Goal: Task Accomplishment & Management: Use online tool/utility

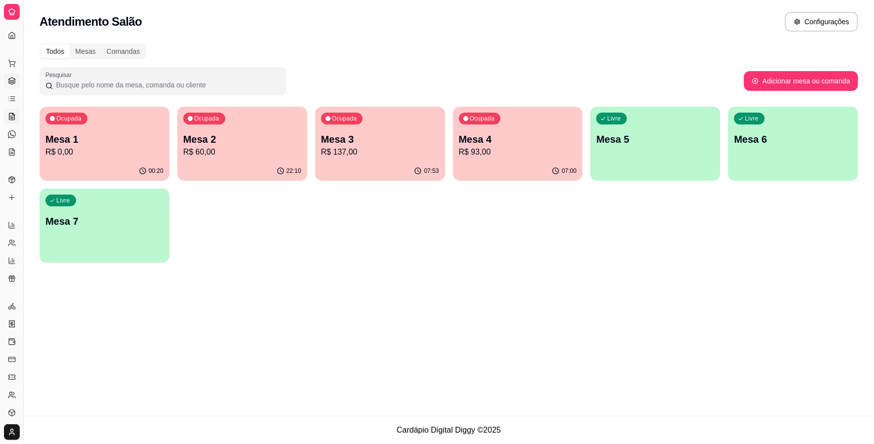
click at [10, 77] on icon at bounding box center [12, 81] width 8 height 8
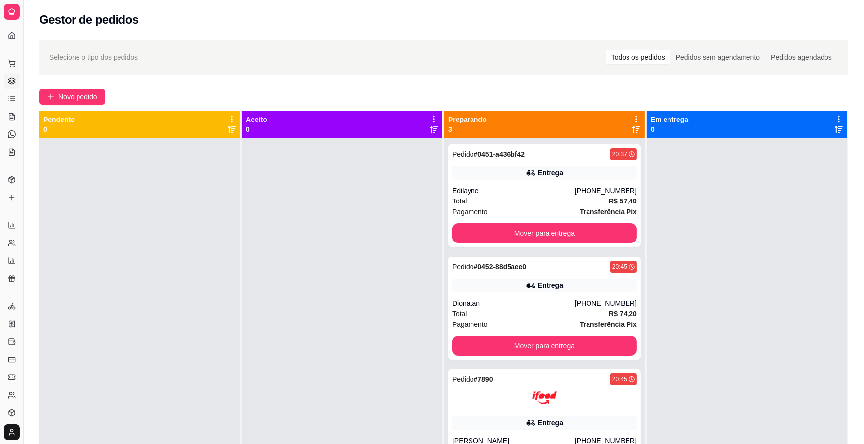
click at [23, 122] on button "Toggle Sidebar" at bounding box center [23, 222] width 8 height 444
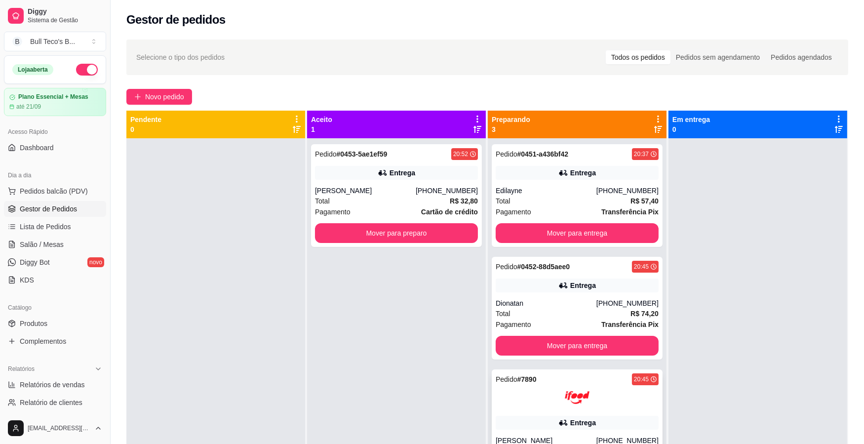
click at [519, 401] on div at bounding box center [577, 397] width 163 height 25
click at [557, 236] on button "Mover para entrega" at bounding box center [577, 233] width 158 height 19
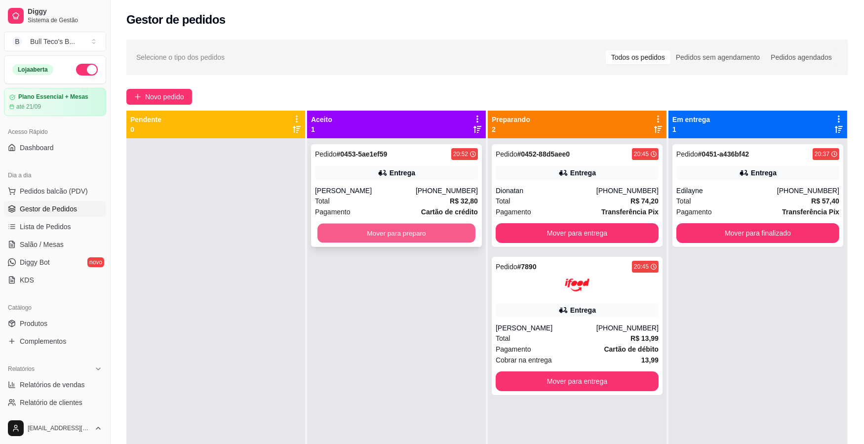
click at [452, 227] on button "Mover para preparo" at bounding box center [397, 233] width 158 height 19
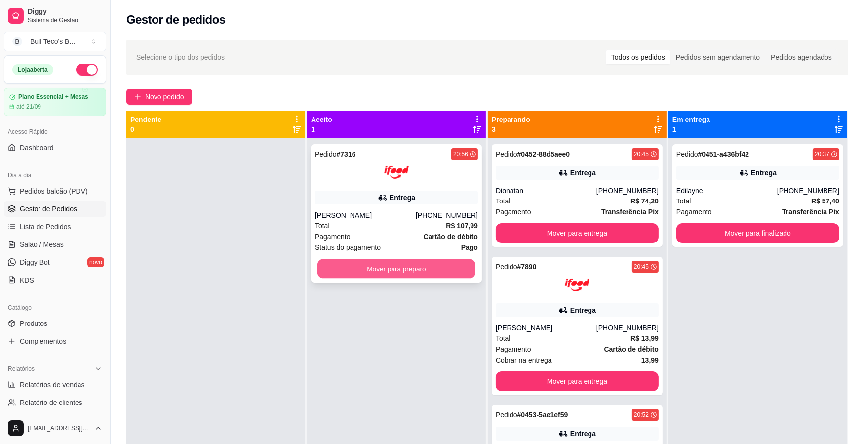
click at [392, 267] on button "Mover para preparo" at bounding box center [397, 268] width 158 height 19
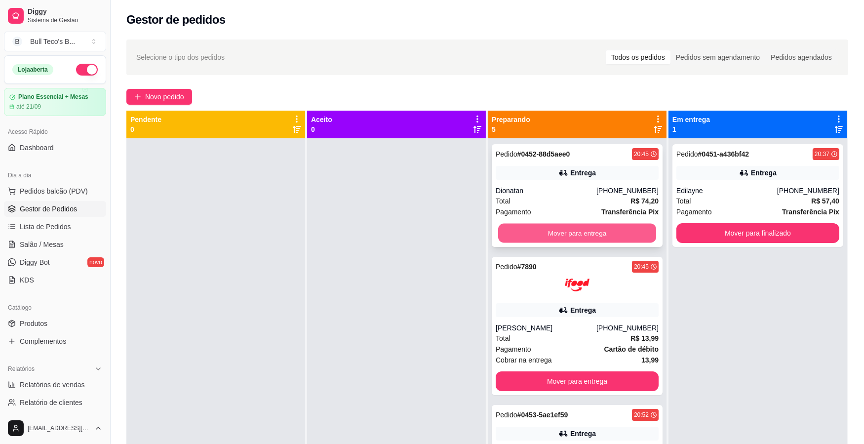
click at [575, 230] on button "Mover para entrega" at bounding box center [577, 233] width 158 height 19
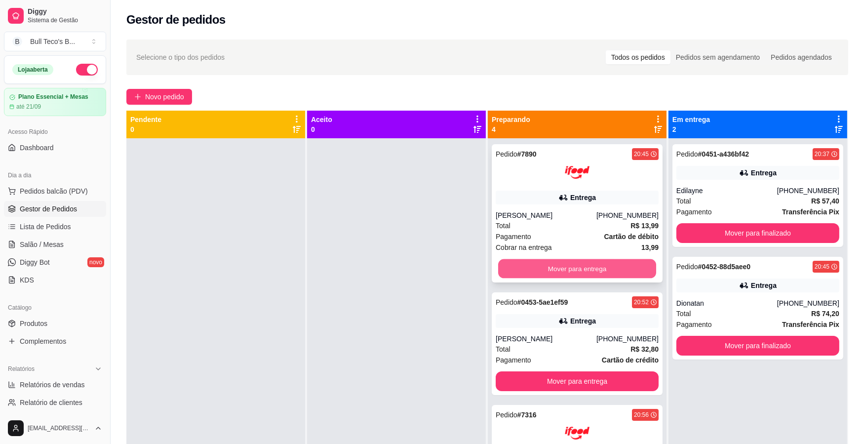
click at [557, 262] on button "Mover para entrega" at bounding box center [577, 268] width 158 height 19
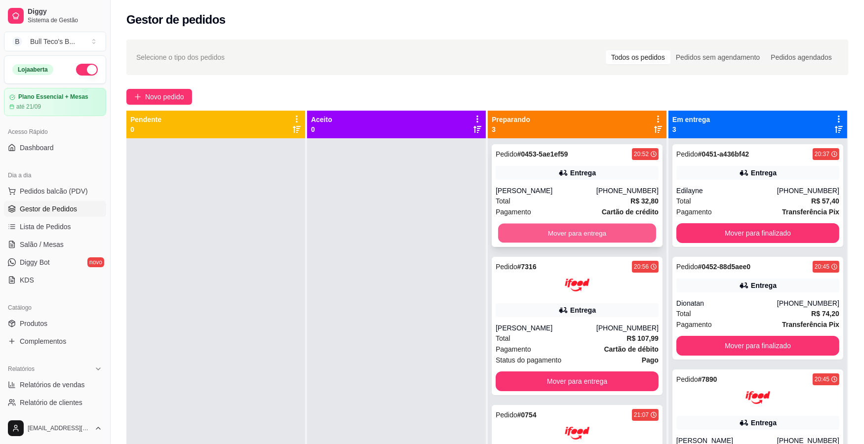
click at [571, 228] on button "Mover para entrega" at bounding box center [577, 233] width 158 height 19
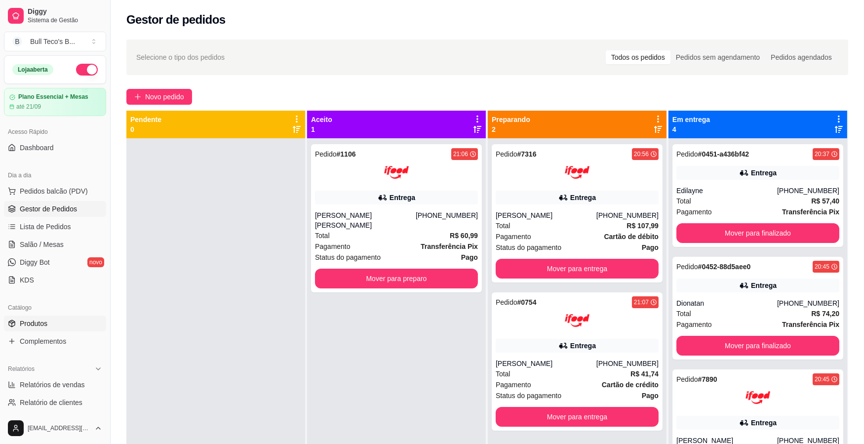
click at [48, 323] on link "Produtos" at bounding box center [55, 324] width 102 height 16
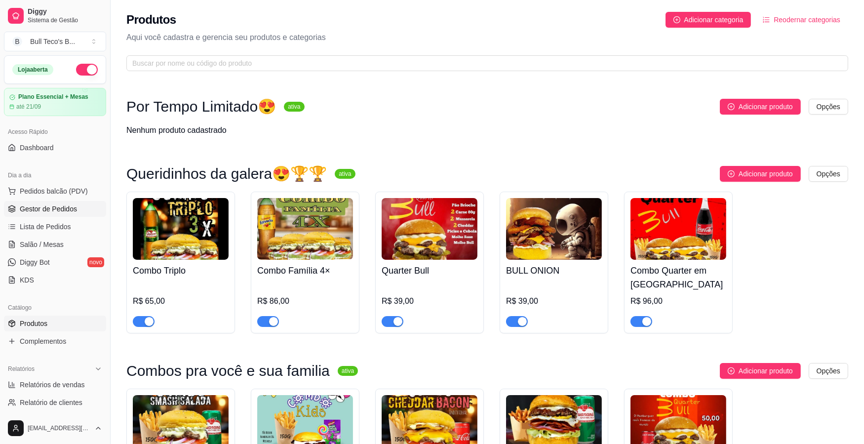
click at [72, 213] on span "Gestor de Pedidos" at bounding box center [48, 209] width 57 height 10
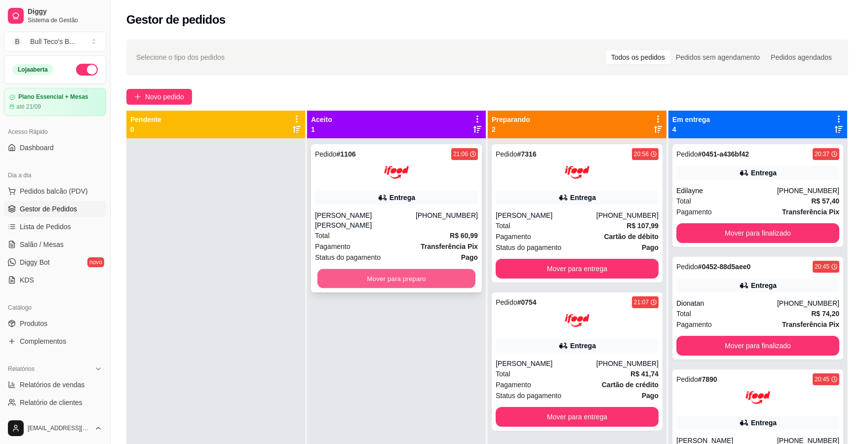
click at [389, 272] on button "Mover para preparo" at bounding box center [397, 278] width 158 height 19
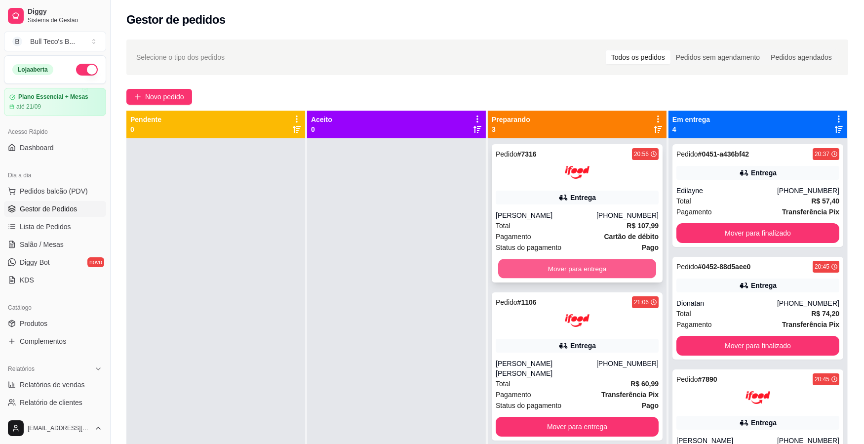
click at [572, 265] on button "Mover para entrega" at bounding box center [577, 268] width 158 height 19
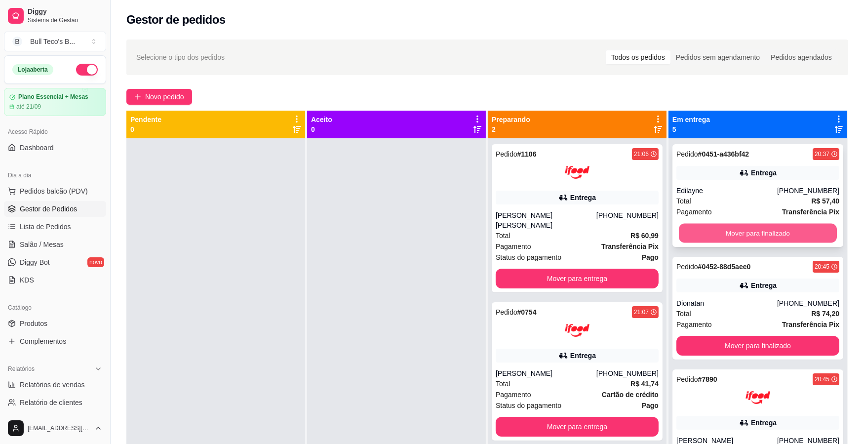
click at [711, 226] on button "Mover para finalizado" at bounding box center [758, 233] width 158 height 19
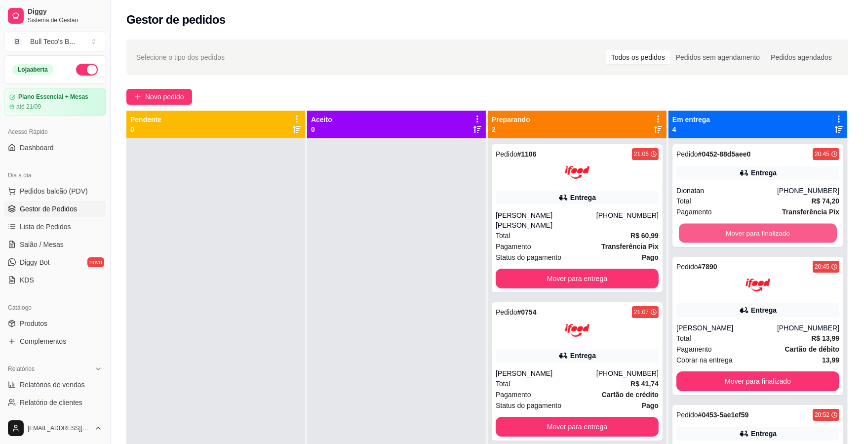
click at [711, 226] on button "Mover para finalizado" at bounding box center [758, 233] width 158 height 19
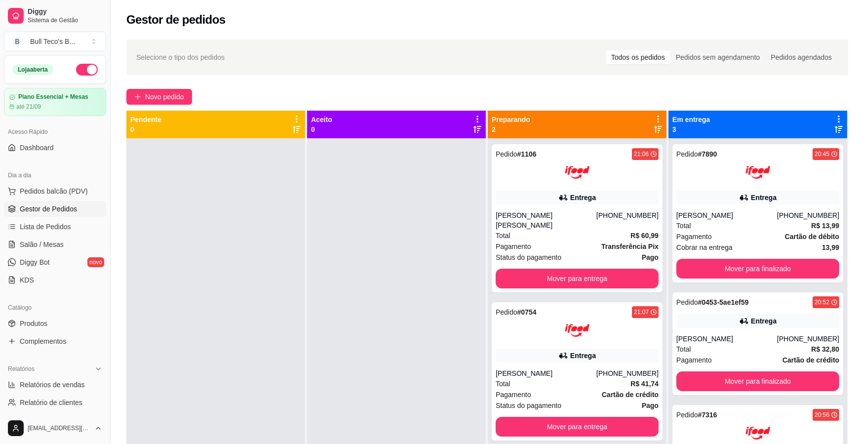
click at [711, 226] on div "Total R$ 13,99" at bounding box center [758, 225] width 163 height 11
click at [736, 265] on button "Mover para finalizado" at bounding box center [758, 269] width 163 height 20
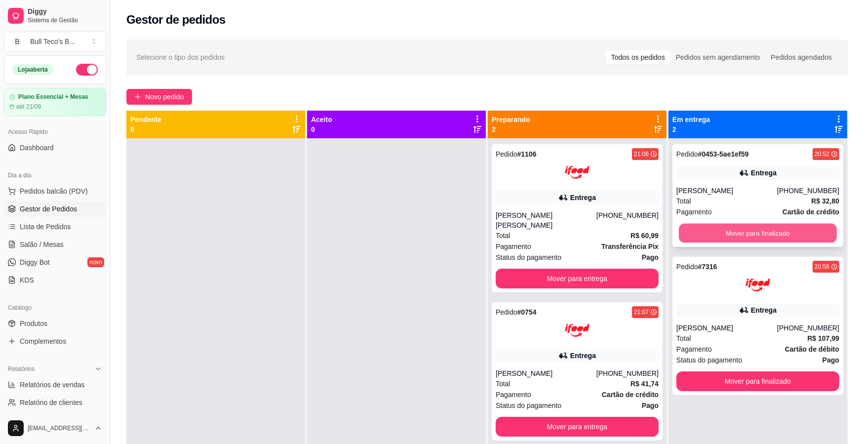
click at [754, 224] on button "Mover para finalizado" at bounding box center [758, 233] width 158 height 19
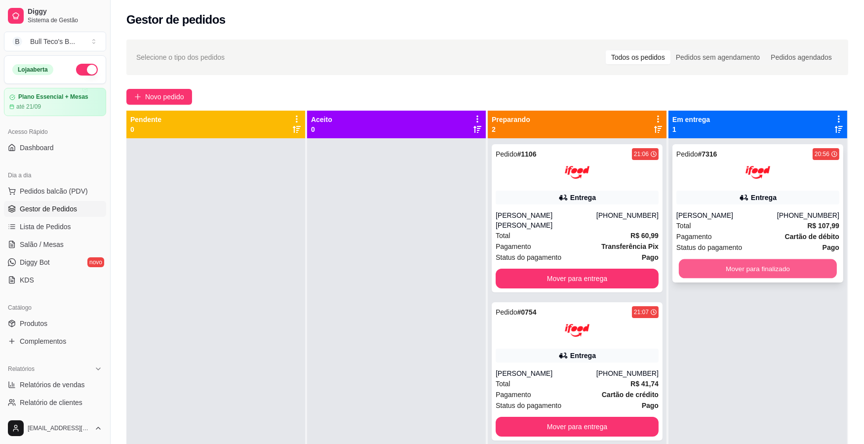
click at [746, 267] on button "Mover para finalizado" at bounding box center [758, 268] width 158 height 19
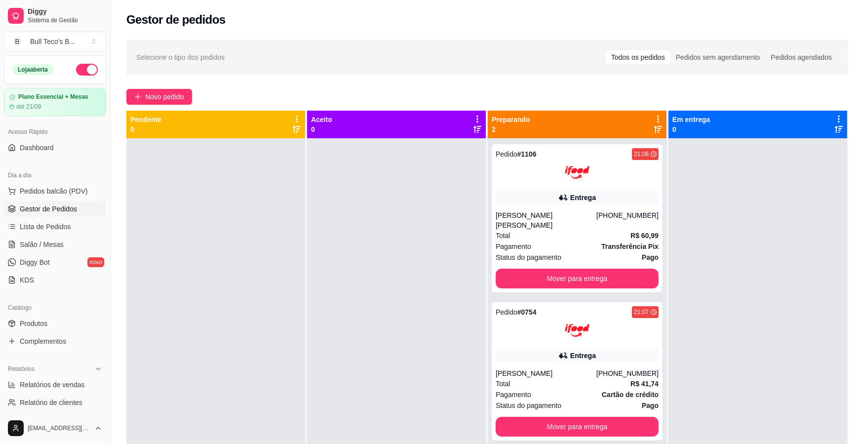
click at [756, 292] on div at bounding box center [758, 360] width 179 height 444
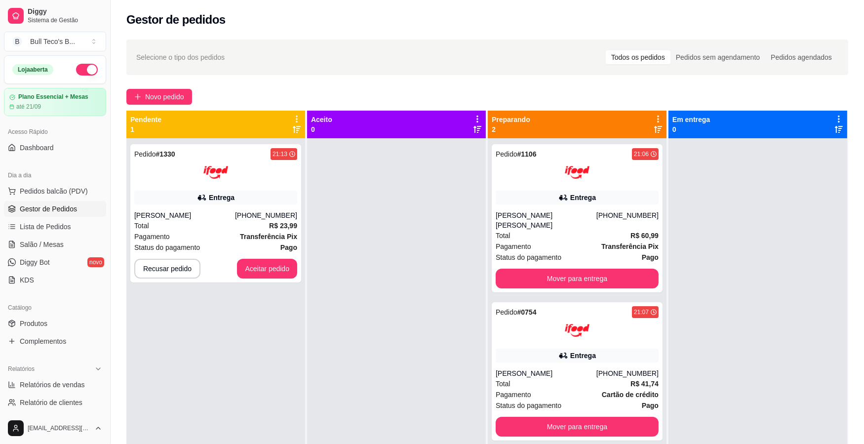
click at [351, 307] on div at bounding box center [396, 360] width 179 height 444
click at [427, 304] on div at bounding box center [396, 360] width 179 height 444
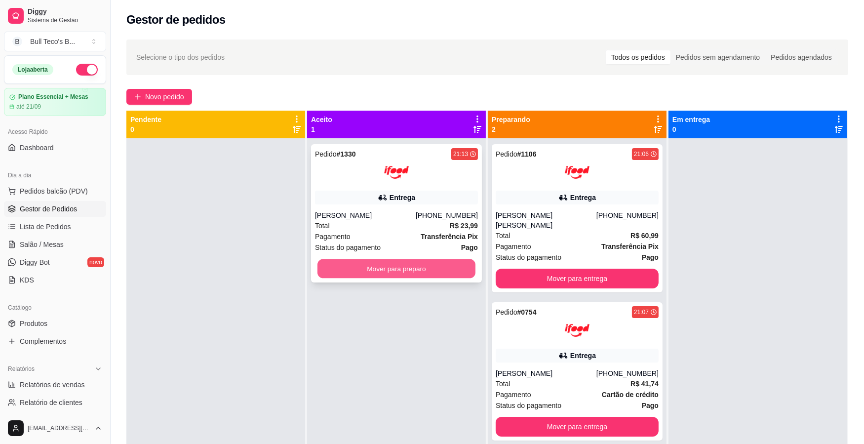
click at [353, 265] on button "Mover para preparo" at bounding box center [397, 268] width 158 height 19
click at [389, 210] on div "[PERSON_NAME]." at bounding box center [365, 215] width 101 height 10
click at [417, 266] on button "Mover para preparo" at bounding box center [397, 268] width 158 height 19
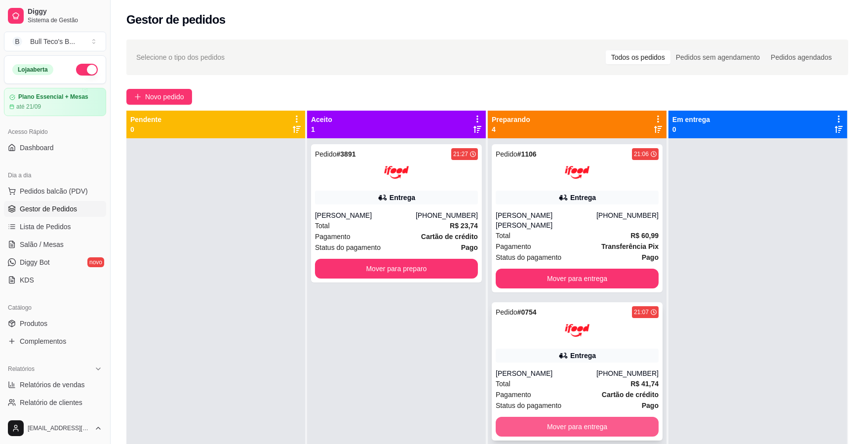
click at [554, 417] on button "Mover para entrega" at bounding box center [577, 427] width 163 height 20
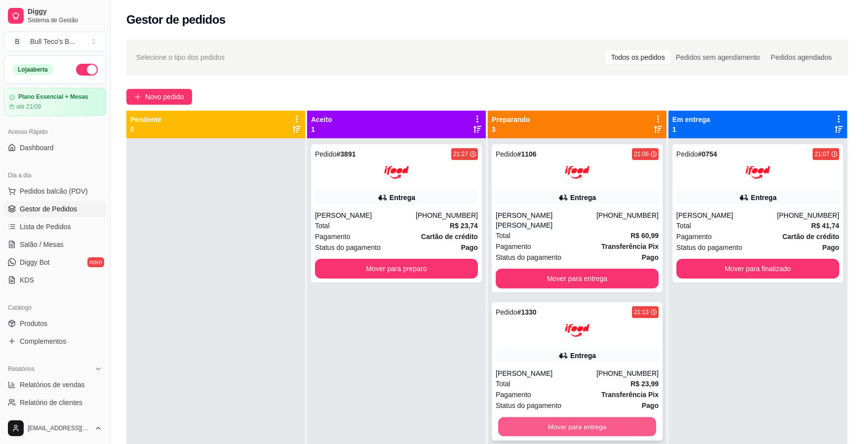
click at [559, 417] on button "Mover para entrega" at bounding box center [577, 426] width 158 height 19
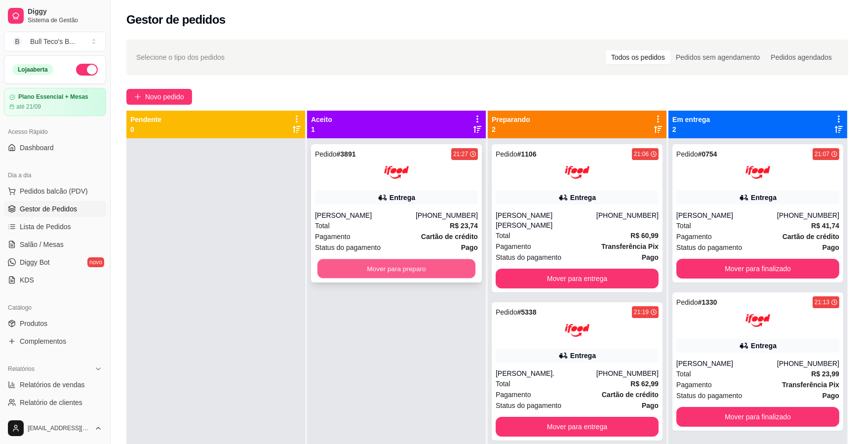
click at [413, 267] on button "Mover para preparo" at bounding box center [397, 268] width 158 height 19
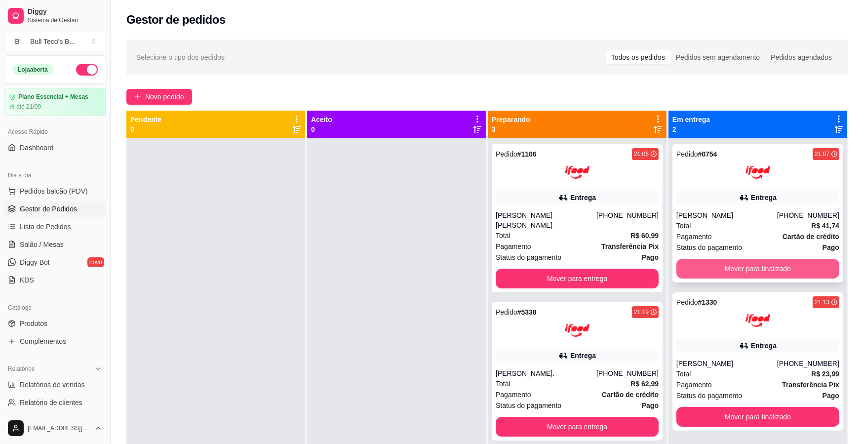
click at [722, 266] on button "Mover para finalizado" at bounding box center [758, 269] width 163 height 20
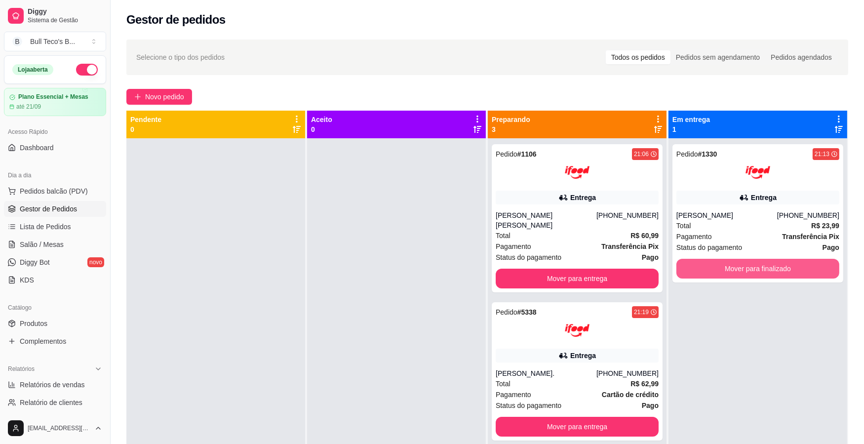
click at [722, 266] on button "Mover para finalizado" at bounding box center [758, 269] width 163 height 20
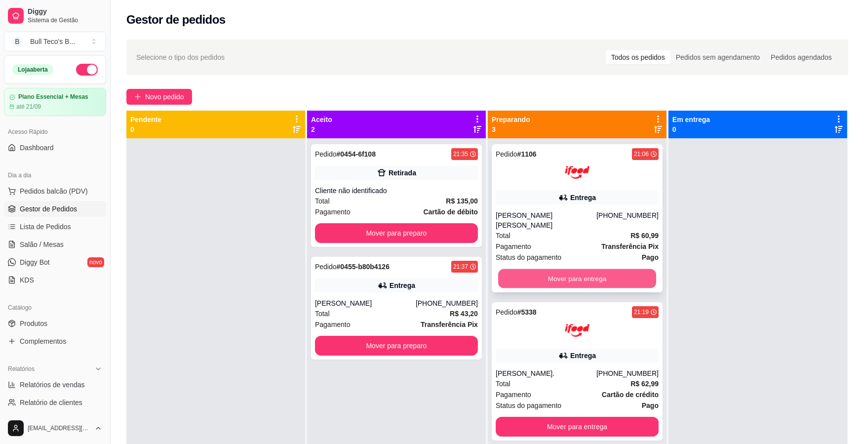
click at [586, 269] on button "Mover para entrega" at bounding box center [577, 278] width 158 height 19
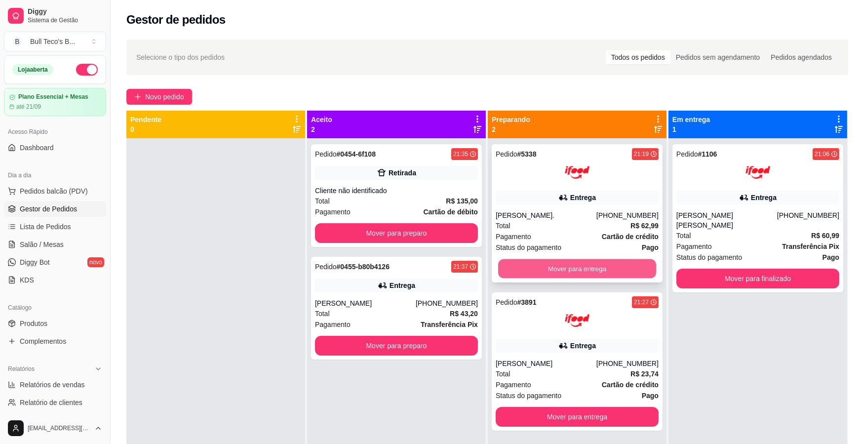
click at [590, 263] on button "Mover para entrega" at bounding box center [577, 268] width 158 height 19
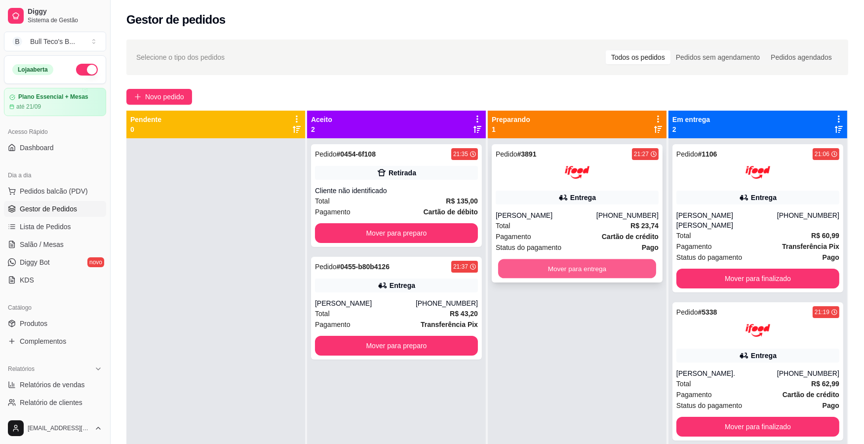
click at [588, 267] on button "Mover para entrega" at bounding box center [577, 268] width 158 height 19
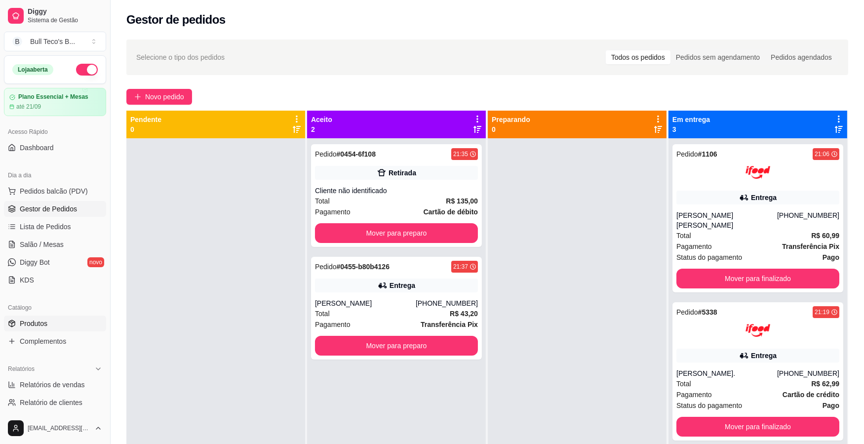
click at [49, 322] on link "Produtos" at bounding box center [55, 324] width 102 height 16
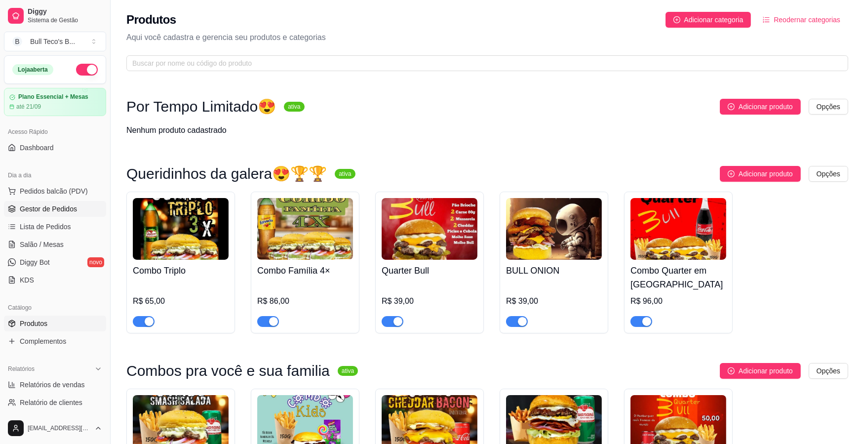
click at [39, 207] on span "Gestor de Pedidos" at bounding box center [48, 209] width 57 height 10
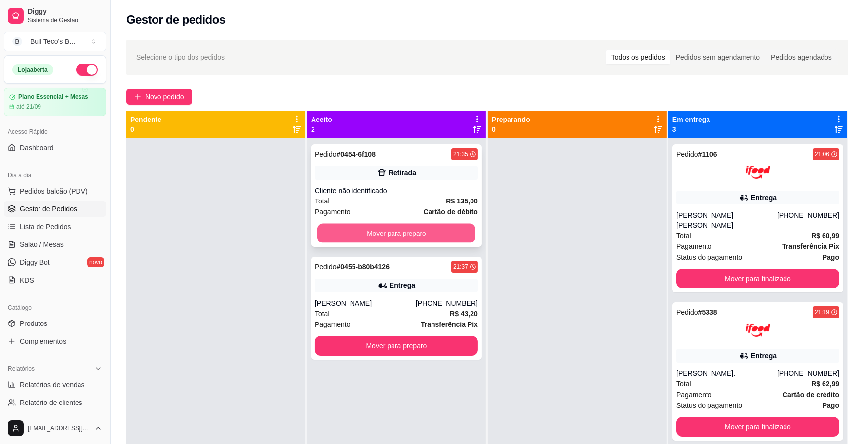
click at [379, 229] on button "Mover para preparo" at bounding box center [397, 233] width 158 height 19
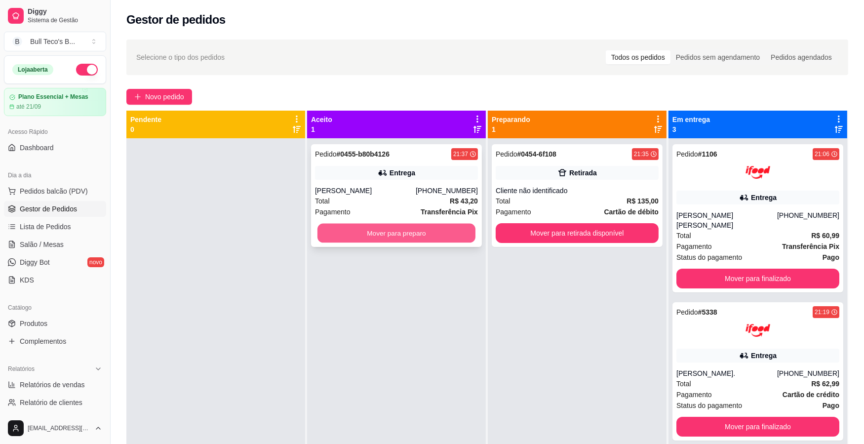
click at [411, 228] on button "Mover para preparo" at bounding box center [397, 233] width 158 height 19
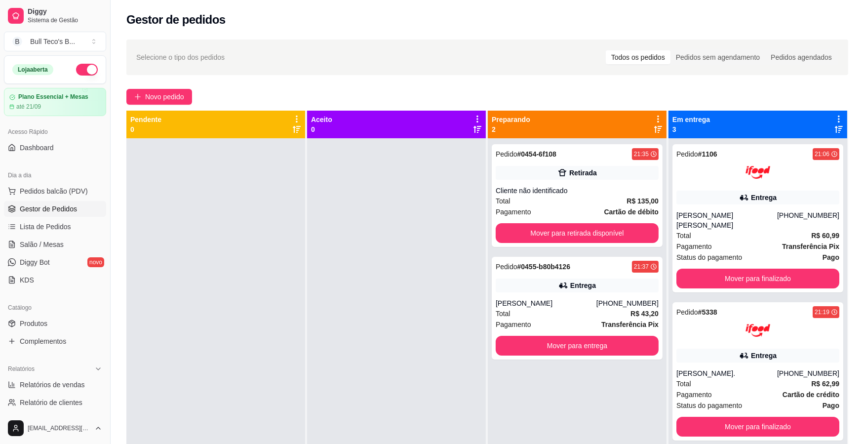
click at [835, 116] on icon at bounding box center [839, 119] width 9 height 9
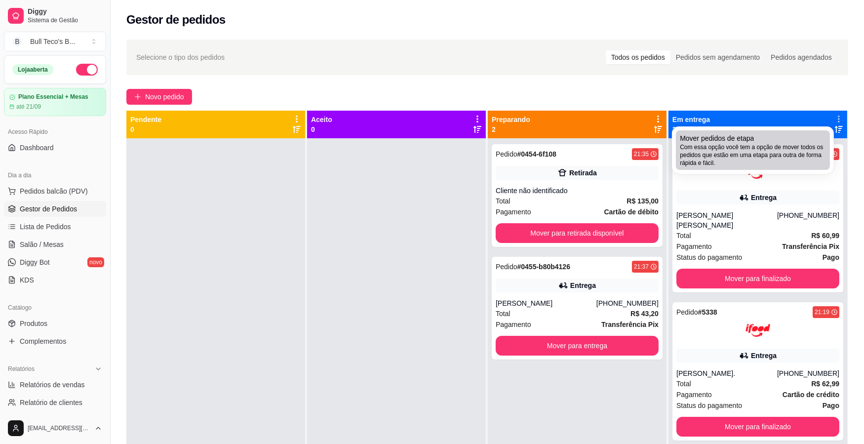
click at [774, 144] on span "Com essa opção você tem a opção de mover todos os pedidos que estão em uma etap…" at bounding box center [753, 155] width 146 height 24
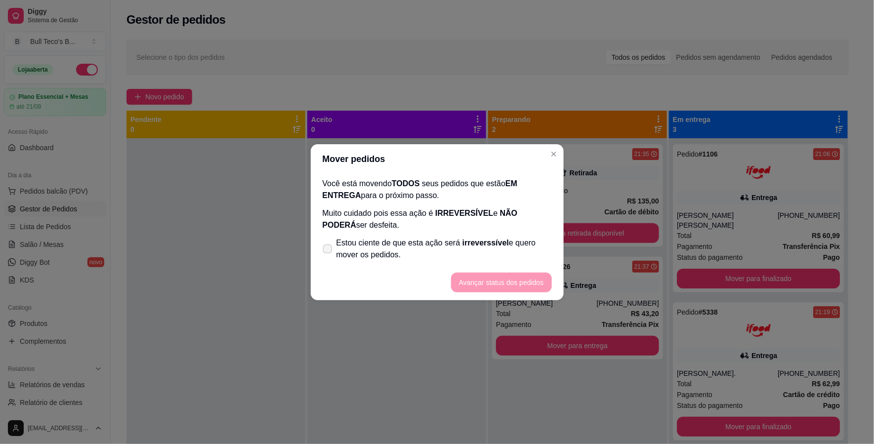
click at [327, 246] on icon at bounding box center [327, 248] width 7 height 5
click at [327, 250] on input "Estou ciente de que esta ação será irreverssível e quero mover os pedidos." at bounding box center [325, 253] width 6 height 6
checkbox input "true"
click at [506, 280] on button "Avançar status dos pedidos" at bounding box center [501, 282] width 98 height 19
